Goal: Obtain resource: Obtain resource

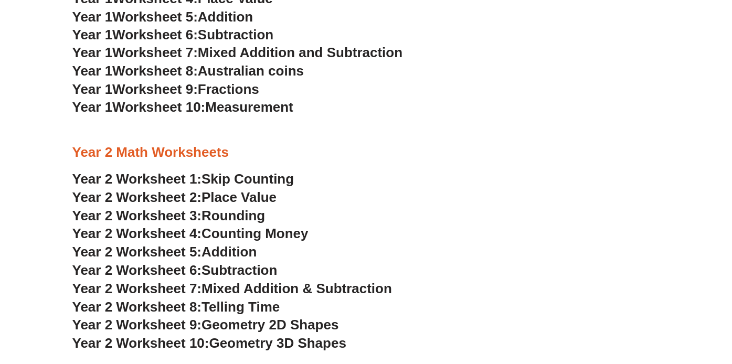
scroll to position [1092, 0]
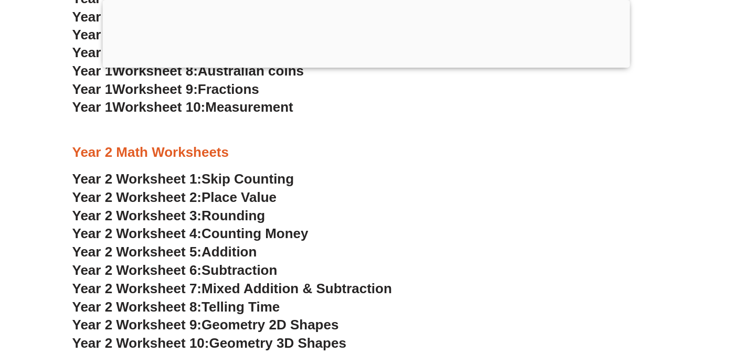
click at [240, 284] on span "Mixed Addition & Subtraction" at bounding box center [296, 289] width 190 height 16
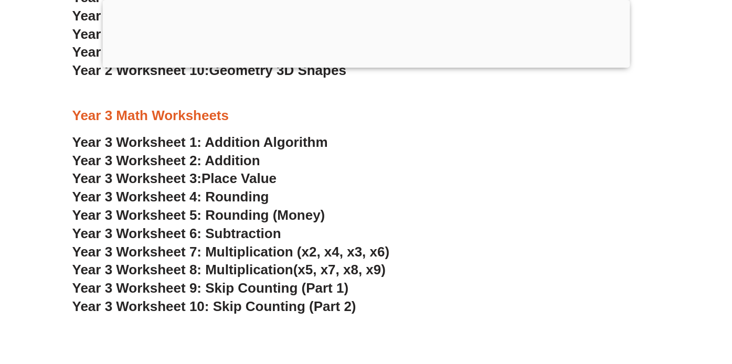
scroll to position [1444, 0]
click at [228, 228] on span "Year 3 Worksheet 6: Subtraction" at bounding box center [176, 233] width 209 height 16
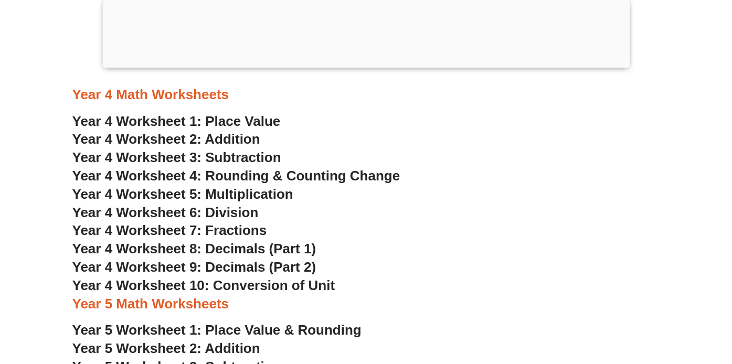
scroll to position [1890, 0]
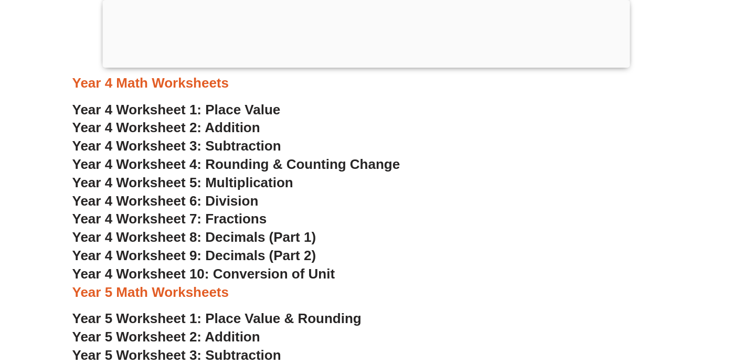
click at [293, 163] on span "Year 4 Worksheet 4: Rounding & Counting Change" at bounding box center [236, 164] width 328 height 16
click at [227, 215] on span "Year 4 Worksheet 7: Fractions" at bounding box center [169, 219] width 195 height 16
click at [269, 269] on span "Year 4 Worksheet 10: Conversion of Unit" at bounding box center [203, 274] width 263 height 16
click at [257, 253] on span "Year 4 Worksheet 9: Decimals (Part 2)" at bounding box center [194, 256] width 244 height 16
click at [237, 197] on span "Year 4 Worksheet 6: Division" at bounding box center [165, 201] width 186 height 16
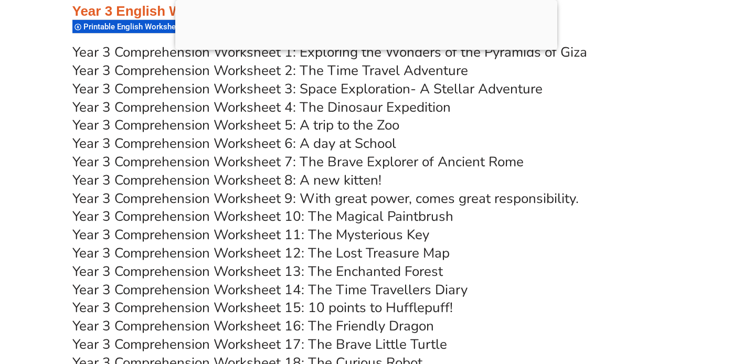
scroll to position [3694, 0]
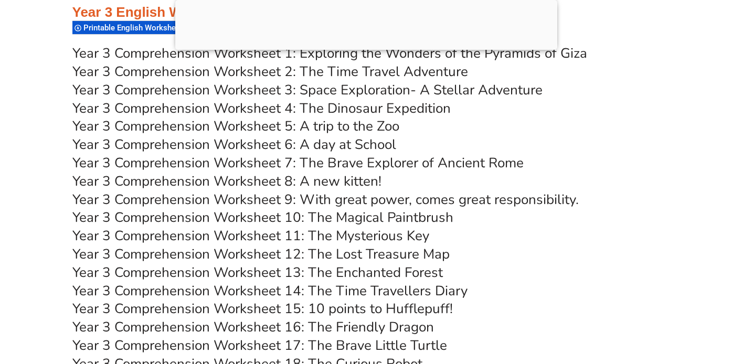
click at [314, 179] on link "Year 3 Comprehension Worksheet 8: A new kitten!" at bounding box center [226, 181] width 309 height 18
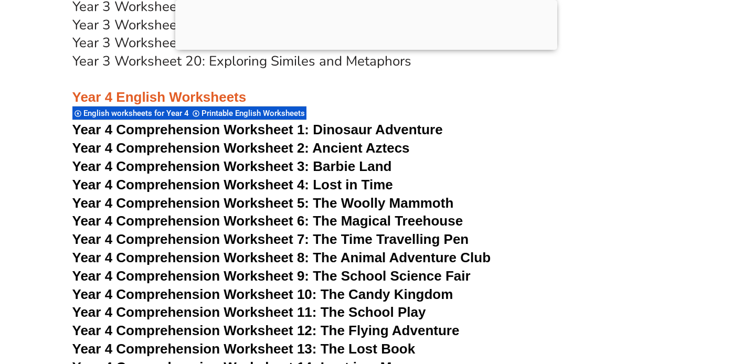
scroll to position [4404, 0]
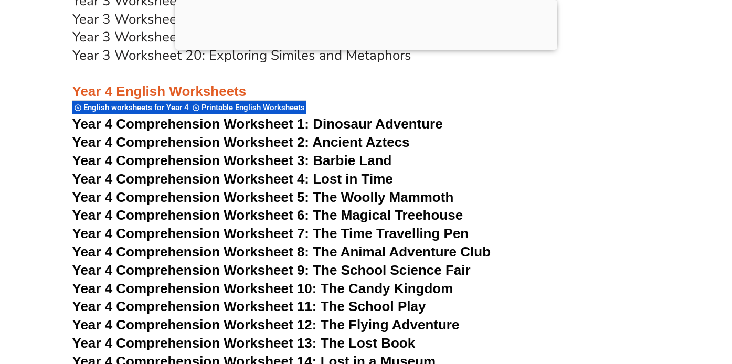
click at [369, 125] on span "Dinosaur Adventure" at bounding box center [378, 124] width 130 height 16
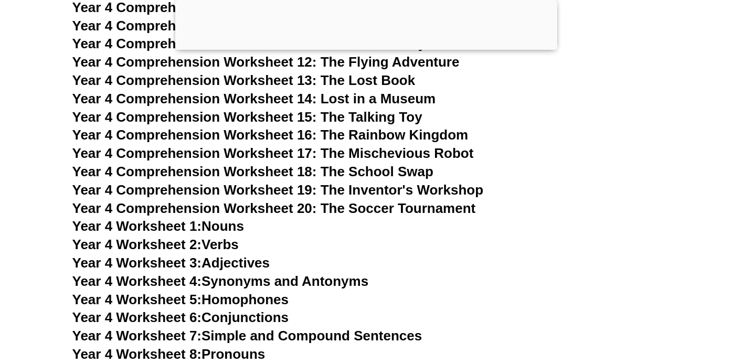
scroll to position [4666, 0]
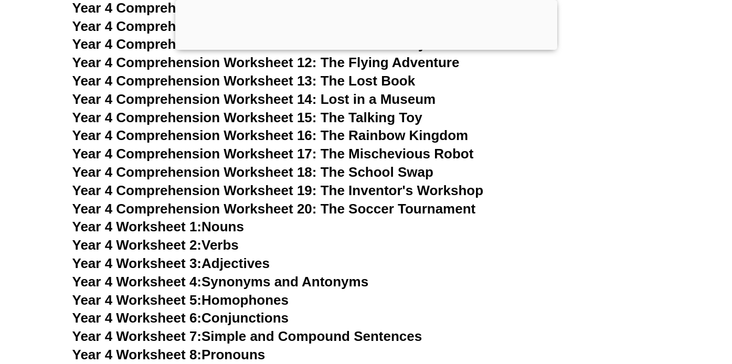
click at [378, 101] on span "Year 4 Comprehension Worksheet 14: Lost in a Museum" at bounding box center [254, 99] width 364 height 16
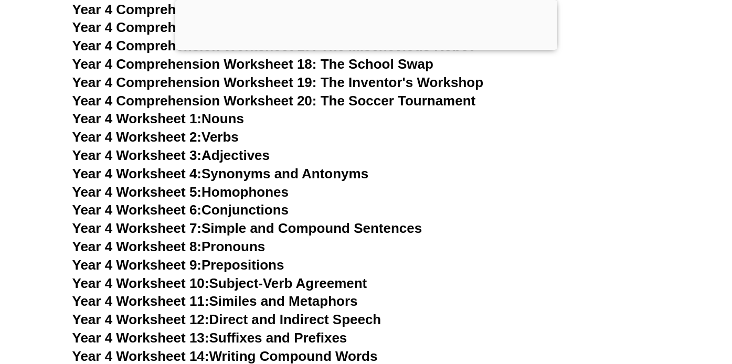
scroll to position [4779, 0]
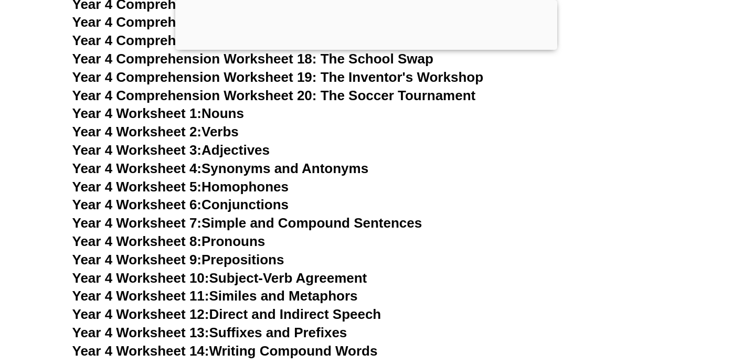
click at [308, 313] on link "Year 4 Worksheet 12: Direct and Indirect Speech" at bounding box center [226, 314] width 309 height 16
click at [249, 218] on link "Year 4 Worksheet 7: Simple and Compound Sentences" at bounding box center [247, 223] width 350 height 16
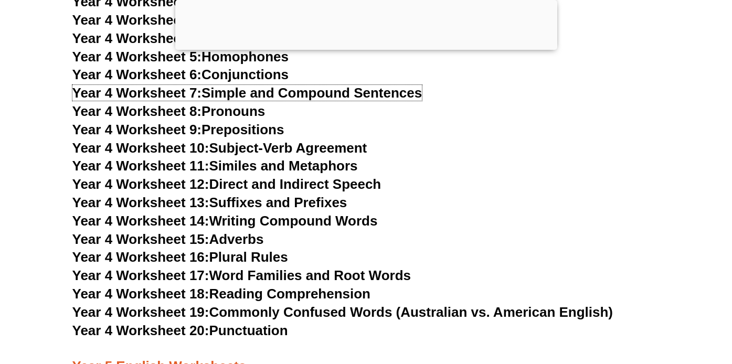
scroll to position [4911, 0]
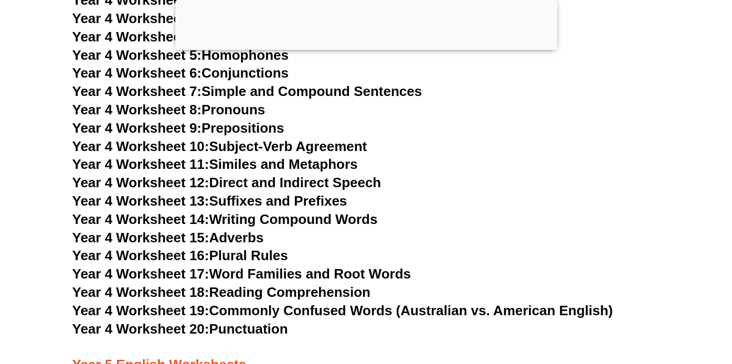
click at [249, 330] on link "Year 4 Worksheet 20: Punctuation" at bounding box center [180, 329] width 216 height 16
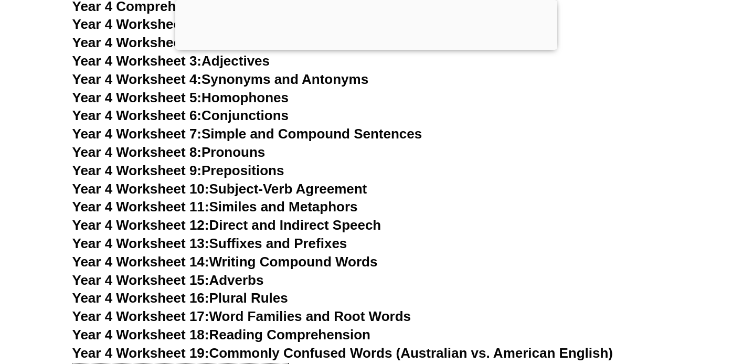
scroll to position [4868, 0]
click at [236, 61] on link "Year 4 Worksheet 3: Adjectives" at bounding box center [171, 62] width 198 height 16
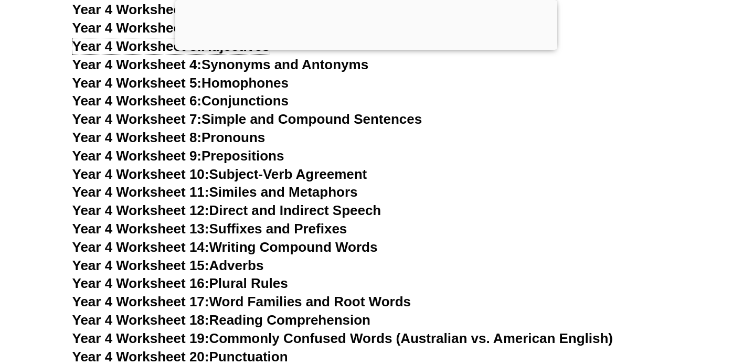
scroll to position [4889, 0]
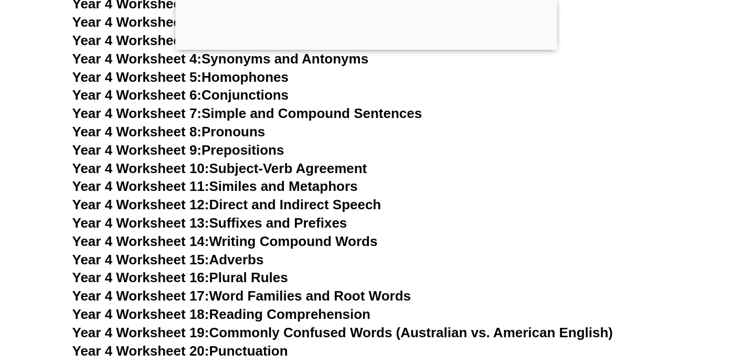
click at [268, 296] on link "Year 4 Worksheet 17: Word Families and Root Words" at bounding box center [241, 296] width 338 height 16
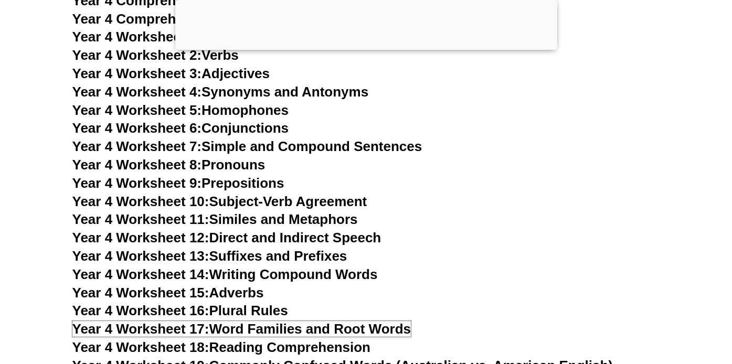
scroll to position [4832, 0]
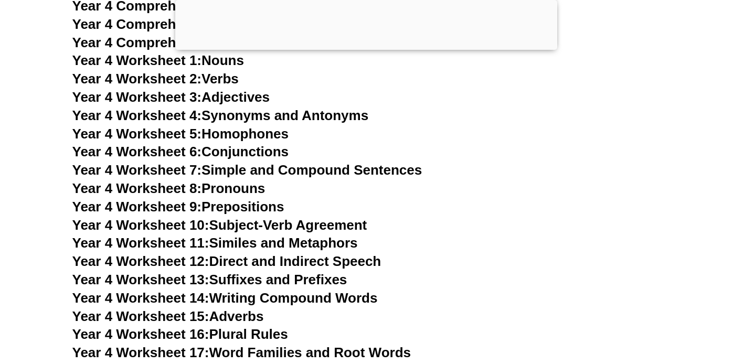
click at [251, 168] on link "Year 4 Worksheet 7: Simple and Compound Sentences" at bounding box center [247, 170] width 350 height 16
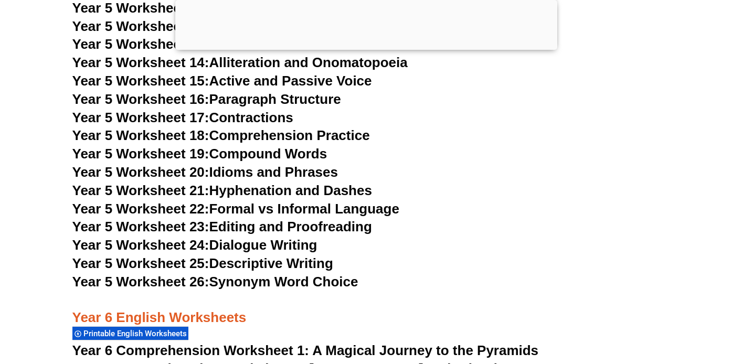
scroll to position [5738, 0]
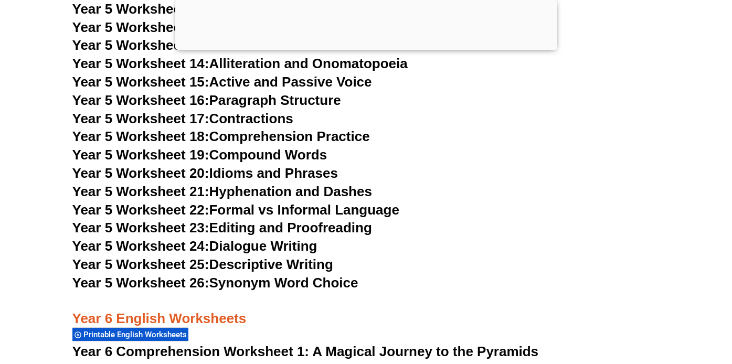
click at [275, 229] on link "Year 5 Worksheet 23: Editing and Proofreading" at bounding box center [222, 228] width 300 height 16
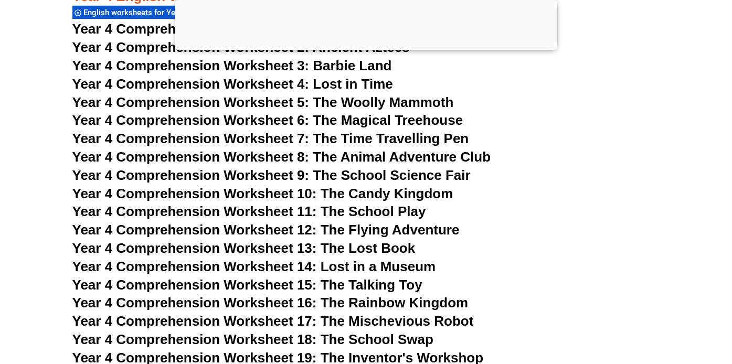
scroll to position [4499, 0]
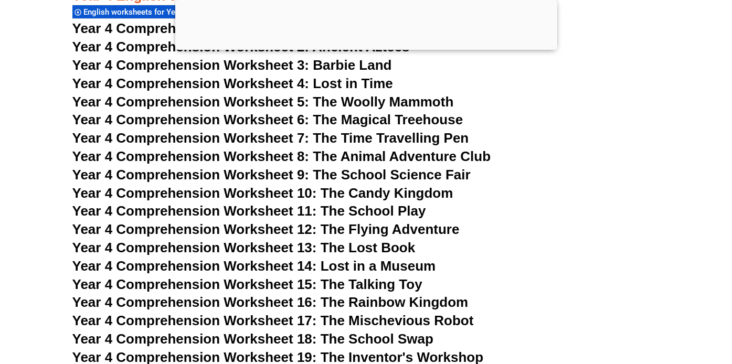
click at [395, 156] on span "Year 4 Comprehension Worksheet 8: The Animal Adventure Club" at bounding box center [281, 156] width 419 height 16
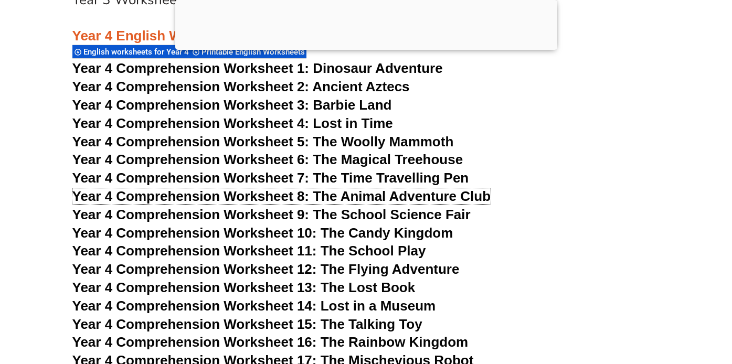
scroll to position [4488, 0]
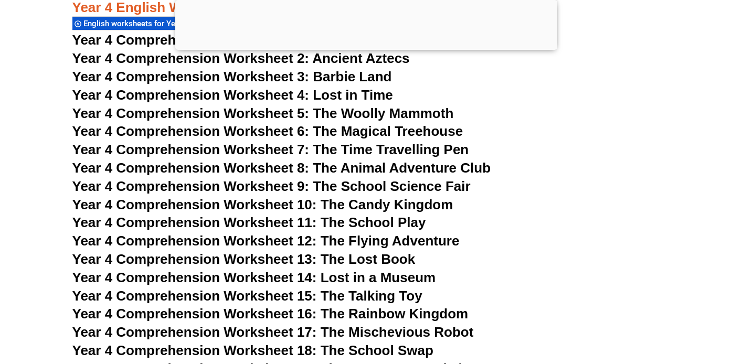
click at [365, 278] on span "Year 4 Comprehension Worksheet 14: Lost in a Museum" at bounding box center [254, 278] width 364 height 16
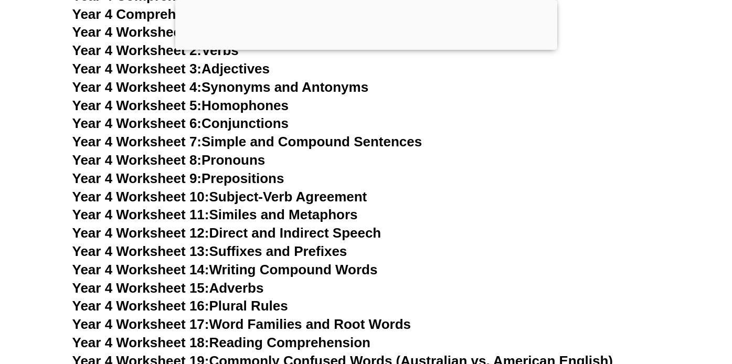
scroll to position [4910, 0]
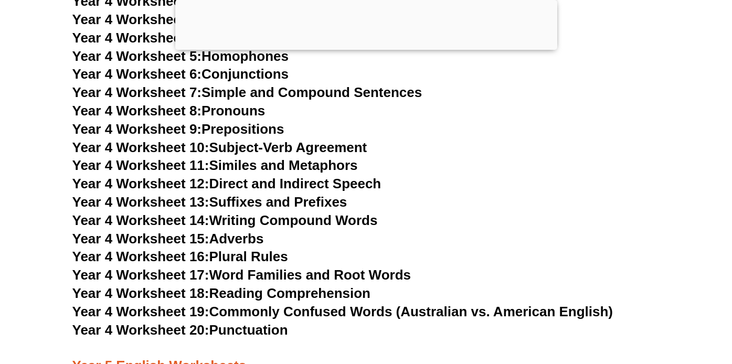
click at [285, 295] on link "Year 4 Worksheet 18: Reading Comprehension" at bounding box center [221, 293] width 298 height 16
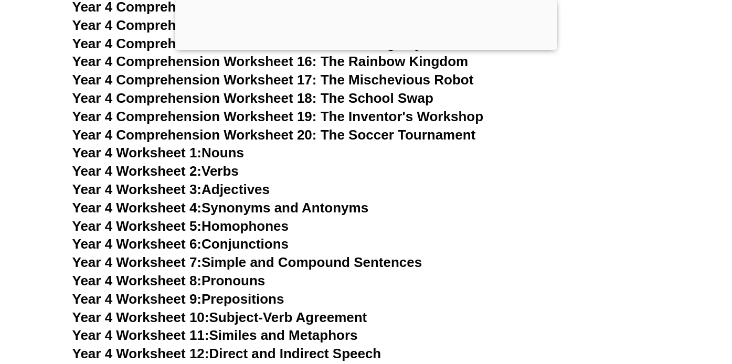
scroll to position [4736, 0]
